Goal: Information Seeking & Learning: Learn about a topic

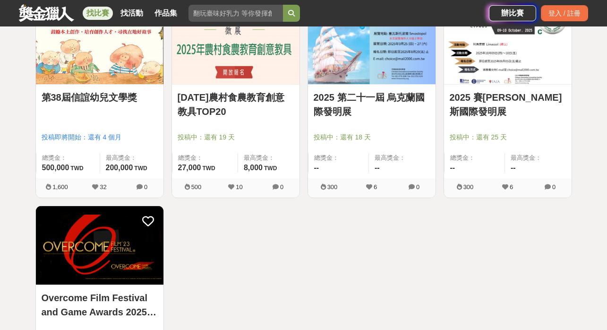
scroll to position [9618, 0]
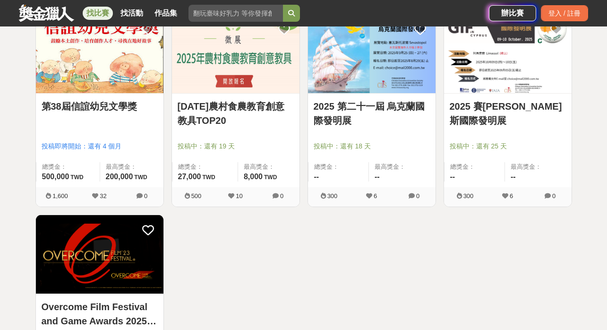
click at [116, 111] on link "第38屆信誼幼兒文學獎" at bounding box center [100, 106] width 116 height 14
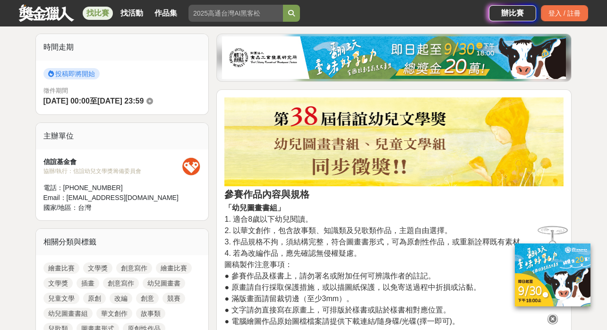
scroll to position [231, 0]
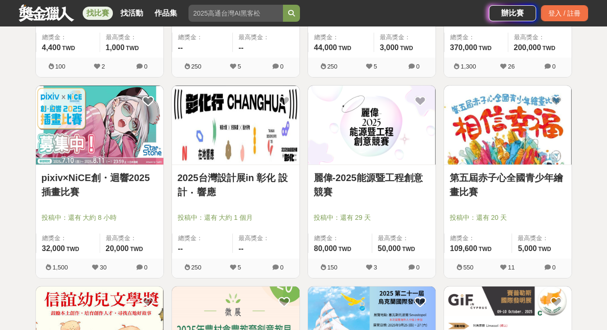
scroll to position [9335, 0]
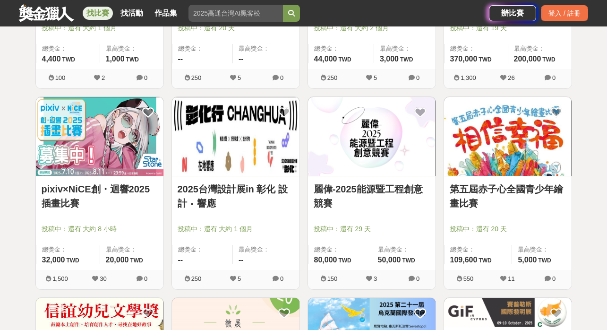
click at [507, 200] on link "第五屆赤子心全國青少年繪畫比賽" at bounding box center [508, 196] width 116 height 28
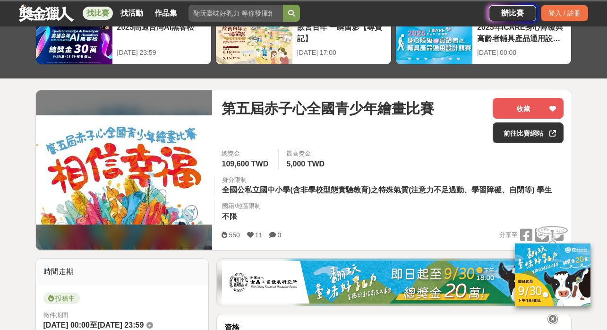
scroll to position [56, 0]
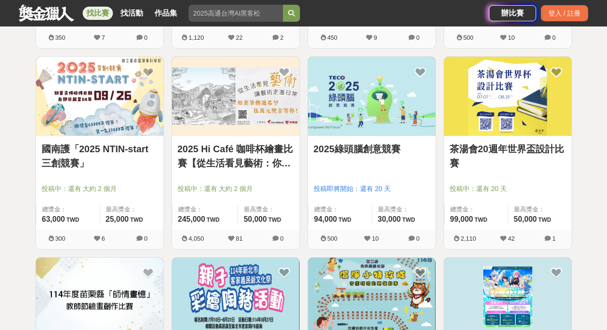
scroll to position [8972, 0]
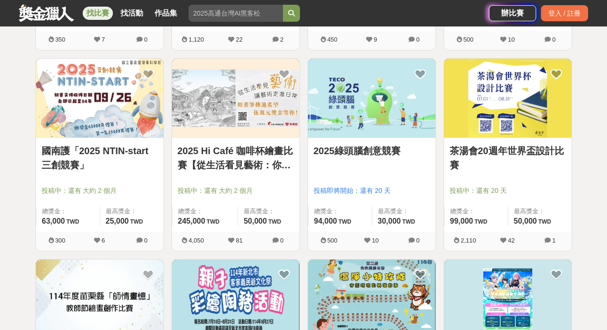
click at [380, 147] on link "2025綠頭腦創意競賽" at bounding box center [372, 151] width 116 height 14
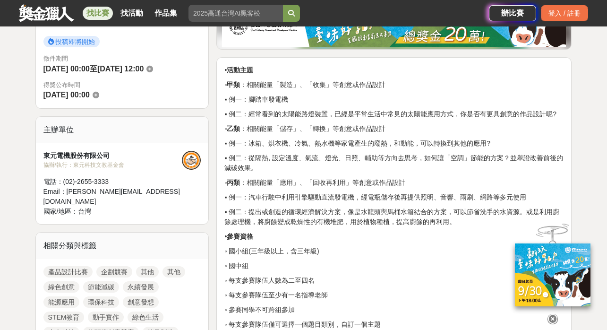
scroll to position [196, 0]
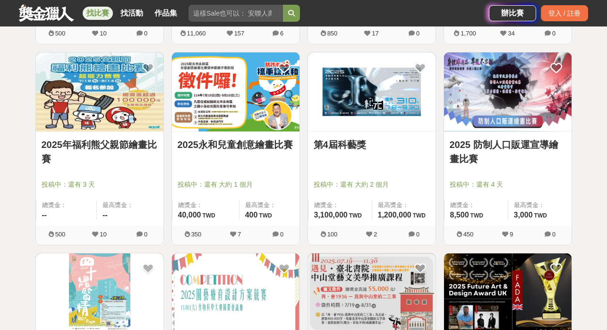
scroll to position [8376, 0]
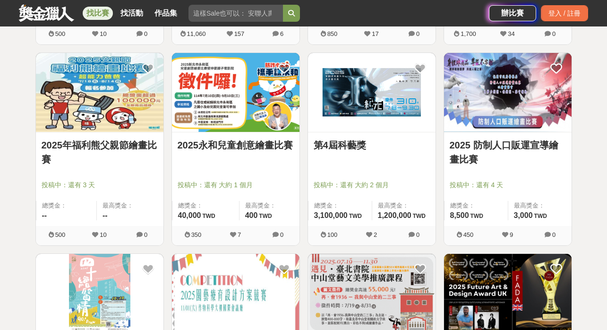
click at [525, 144] on link "2025 防制人口販運宣導繪畫比賽" at bounding box center [508, 152] width 116 height 28
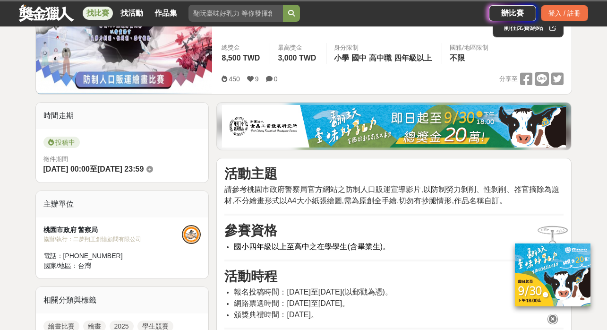
scroll to position [165, 0]
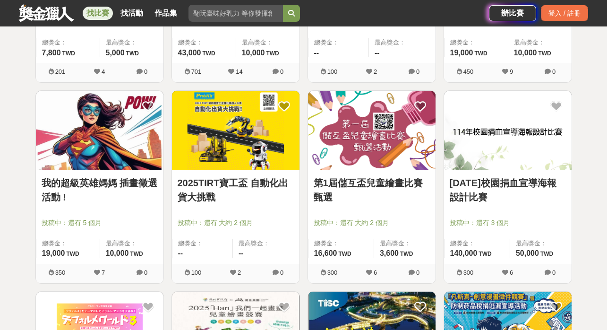
scroll to position [6081, 0]
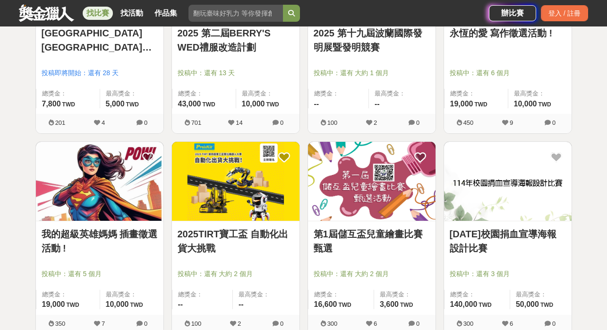
click at [523, 236] on link "[DATE]校園捐血宣導海報設計比賽" at bounding box center [508, 241] width 116 height 28
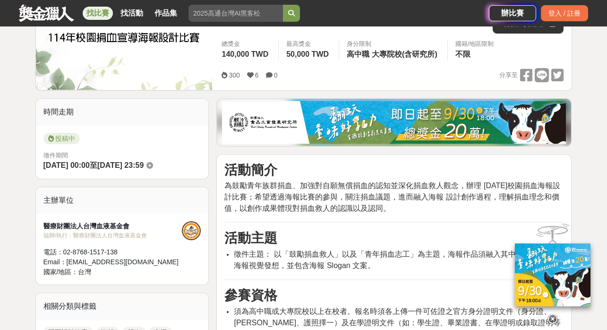
scroll to position [164, 0]
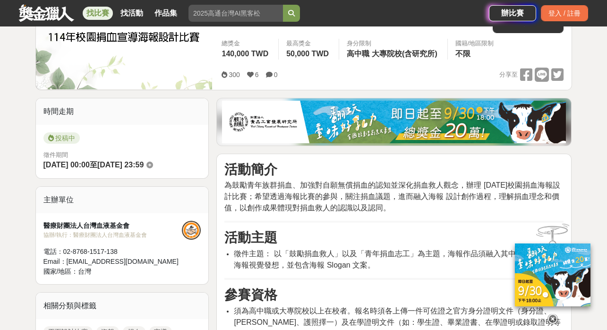
click at [554, 316] on icon at bounding box center [552, 319] width 10 height 10
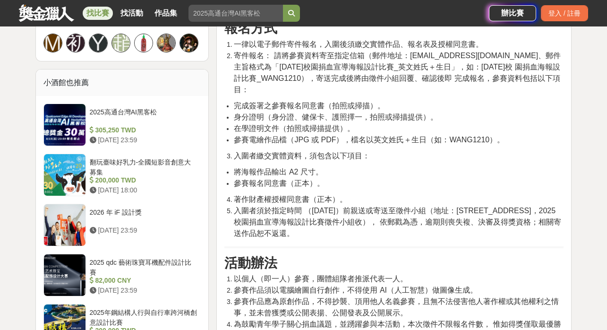
scroll to position [658, 0]
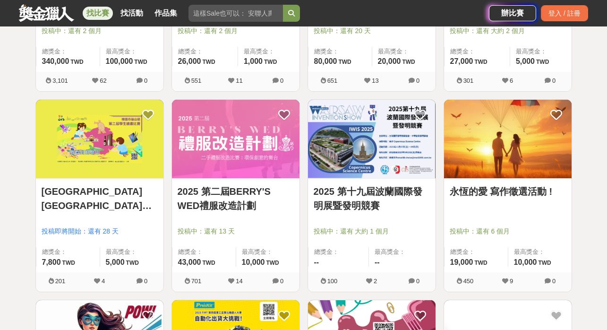
scroll to position [5868, 0]
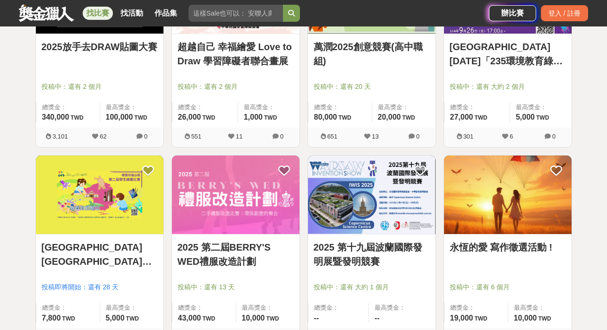
click at [492, 246] on link "永恆的愛 寫作徵選活動 !" at bounding box center [508, 247] width 116 height 14
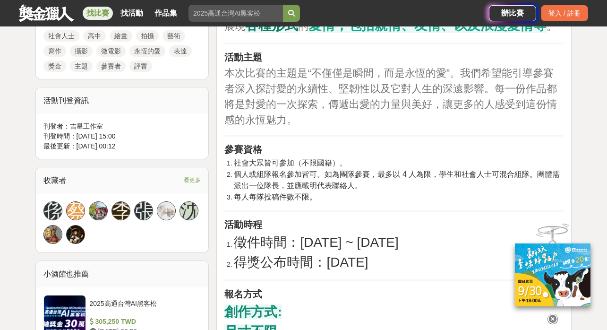
scroll to position [358, 0]
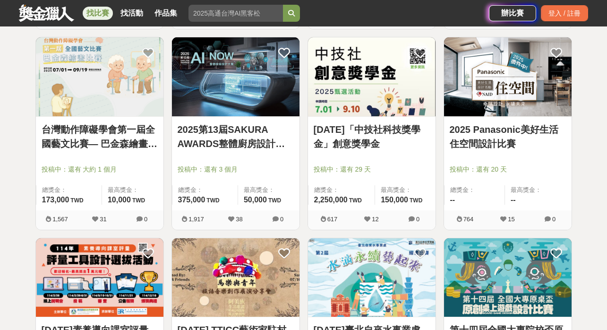
scroll to position [4580, 0]
